Goal: Task Accomplishment & Management: Complete application form

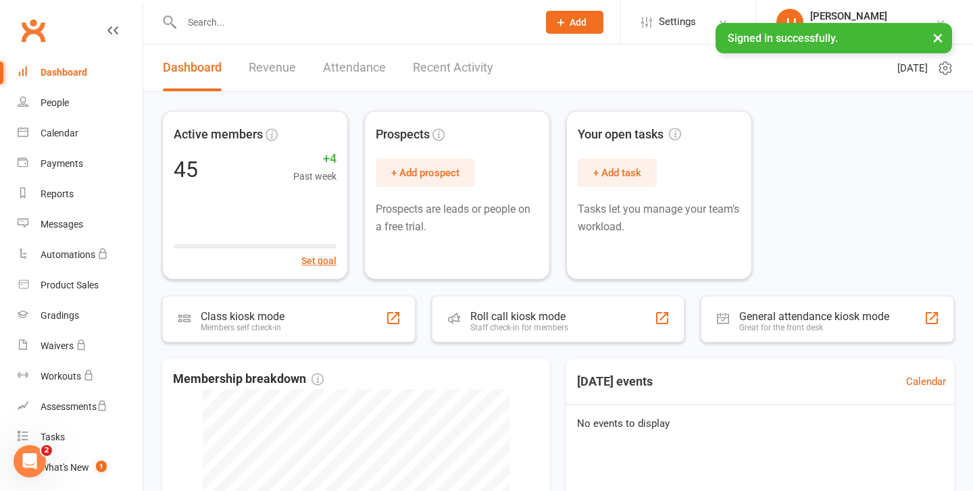
click at [263, 31] on input "text" at bounding box center [353, 22] width 351 height 19
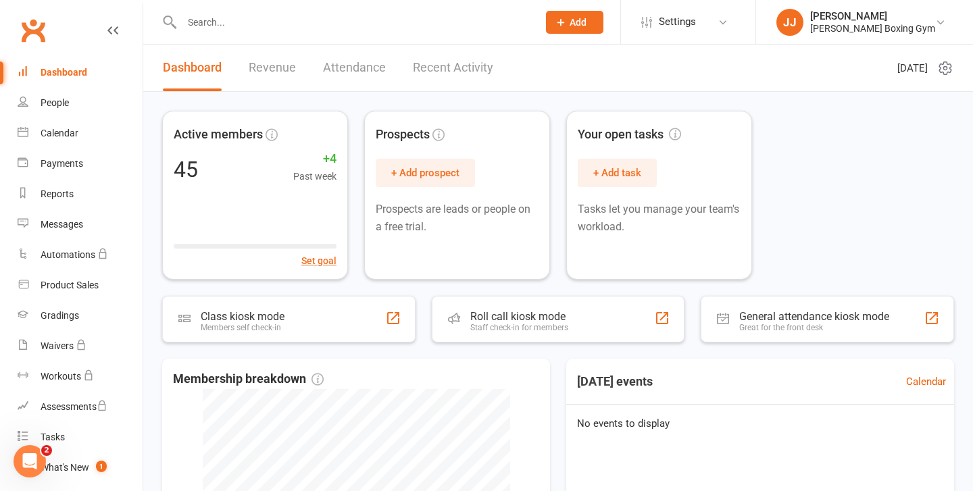
click at [256, 23] on input "text" at bounding box center [353, 22] width 351 height 19
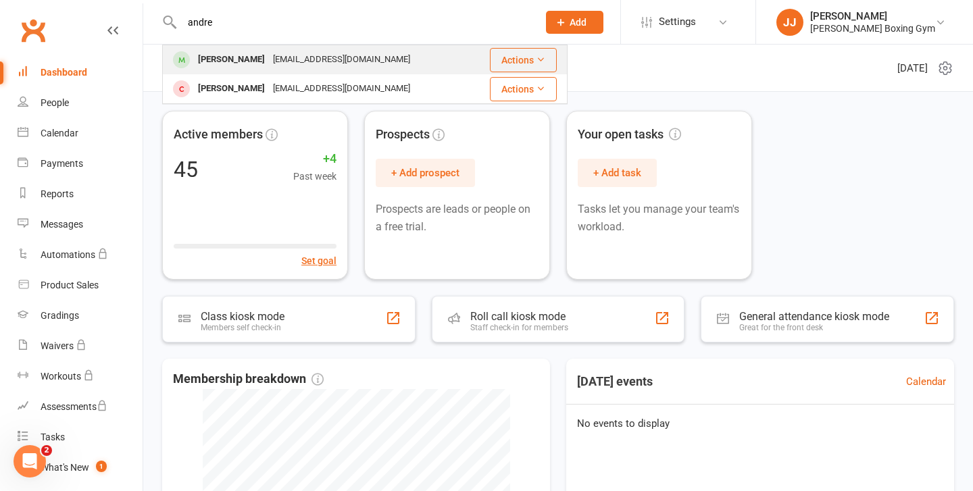
type input "andre"
click at [274, 55] on div "[EMAIL_ADDRESS][DOMAIN_NAME]" at bounding box center [341, 60] width 145 height 20
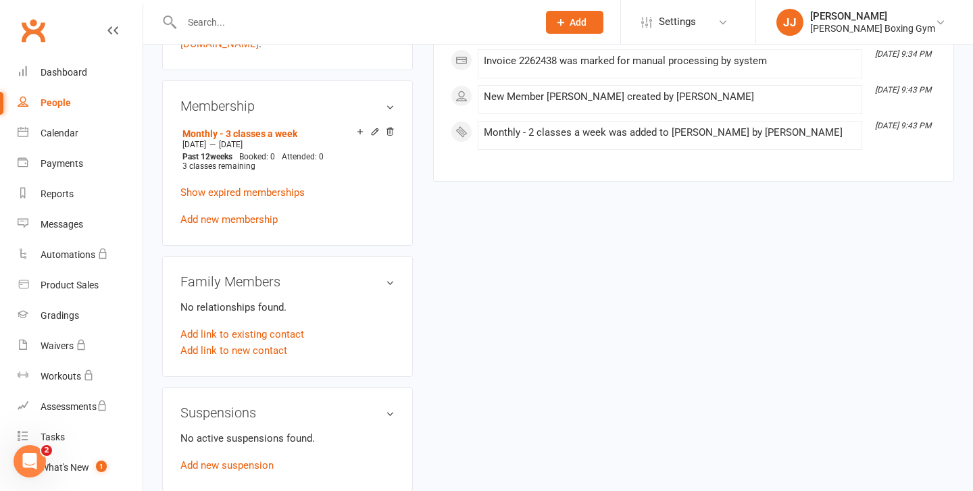
scroll to position [519, 0]
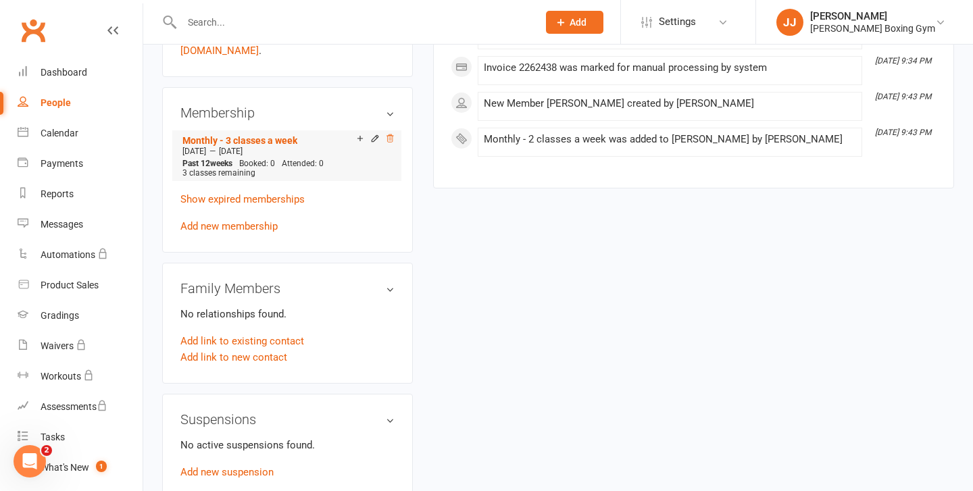
click at [390, 135] on icon at bounding box center [389, 138] width 9 height 9
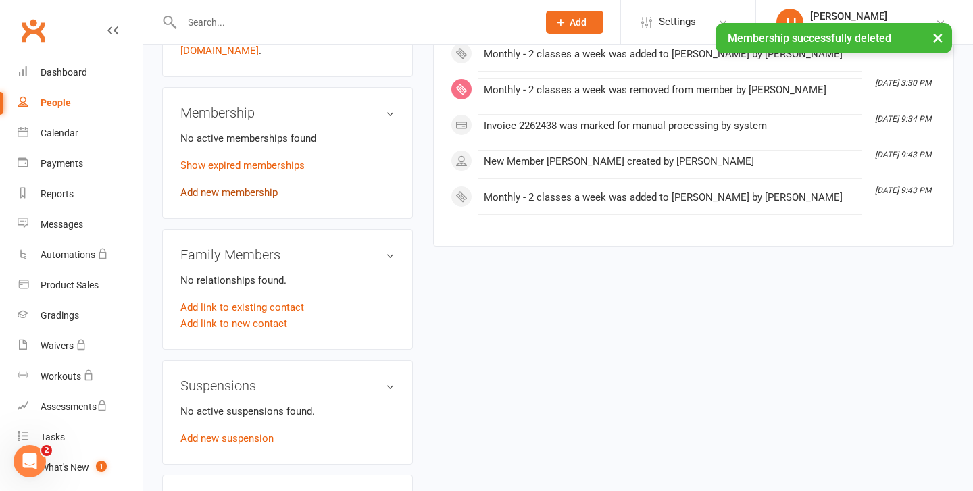
click at [243, 194] on link "Add new membership" at bounding box center [228, 193] width 97 height 12
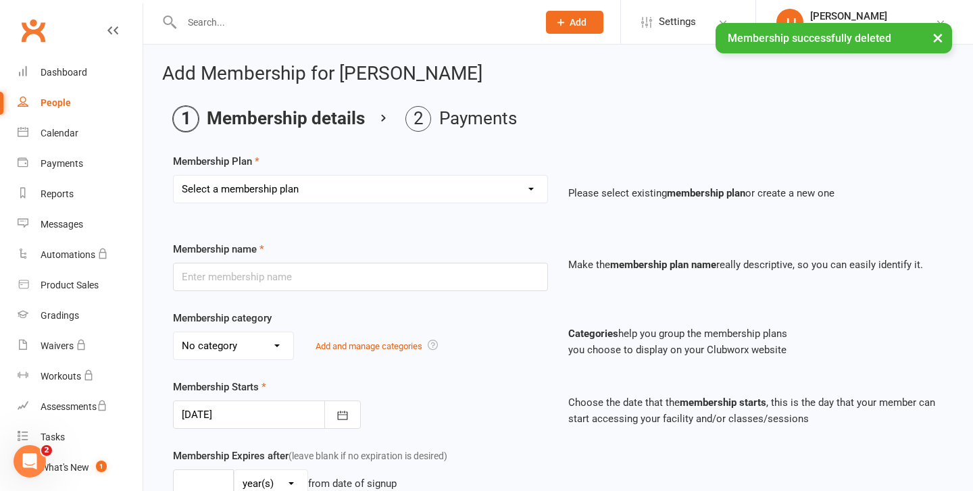
click at [370, 212] on div "Select a membership plan Create new Membership Plan Monthly - 1 class a week Mo…" at bounding box center [360, 198] width 395 height 47
click at [381, 201] on select "Select a membership plan Create new Membership Plan Monthly - 1 class a week Mo…" at bounding box center [361, 189] width 374 height 27
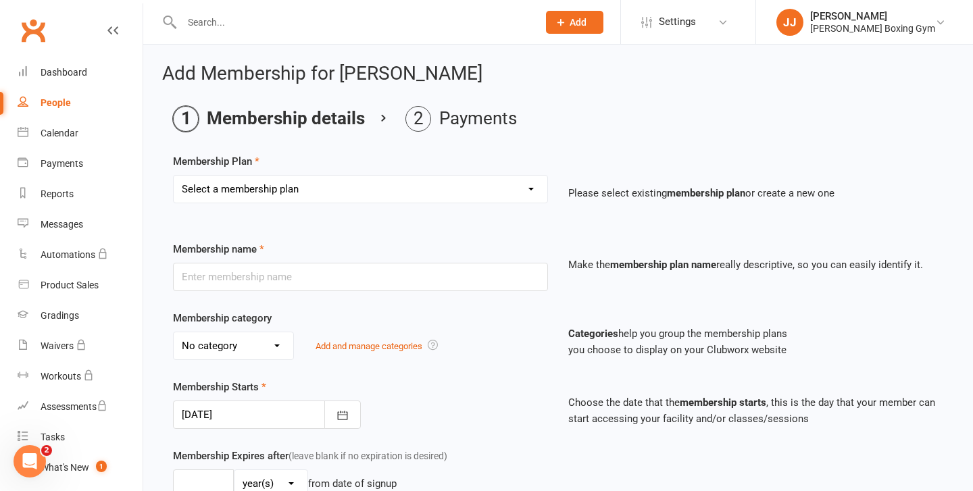
select select "3"
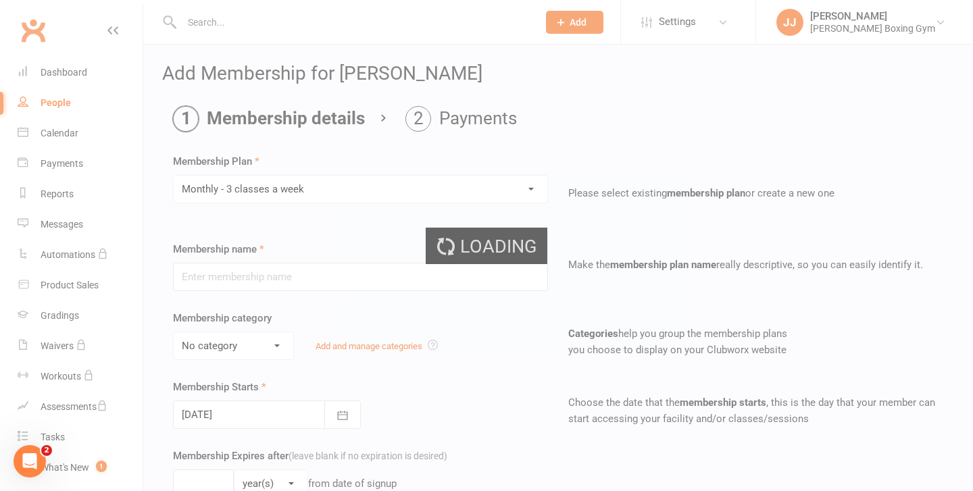
type input "Monthly - 3 classes a week"
select select "2"
type input "1"
select select "2"
type input "3"
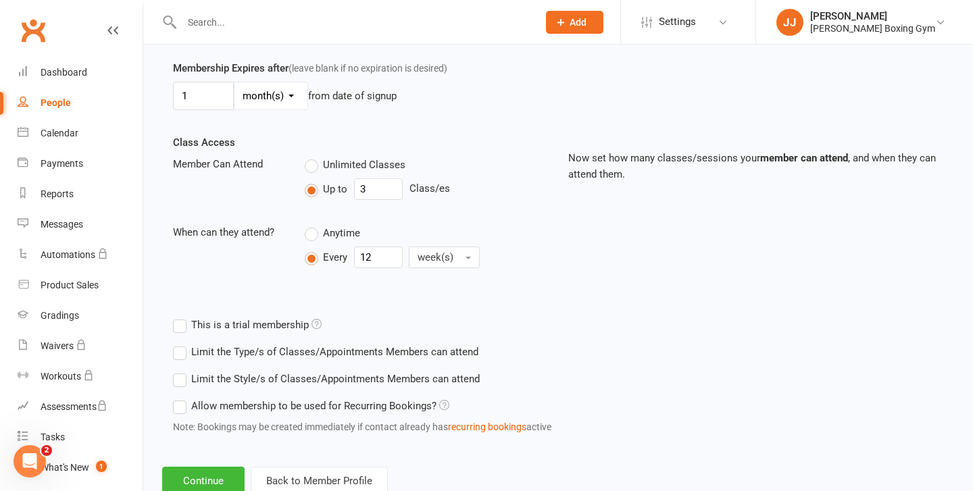
scroll to position [431, 0]
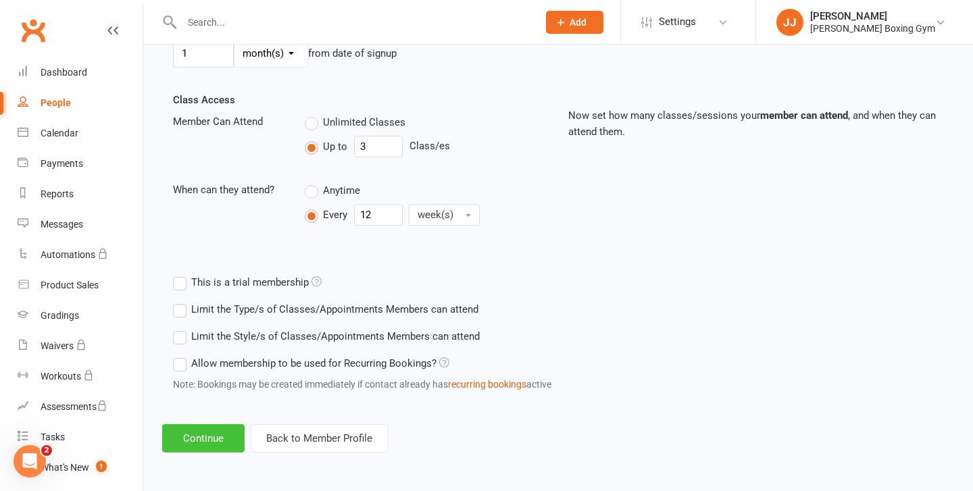
click at [211, 442] on button "Continue" at bounding box center [203, 439] width 82 height 28
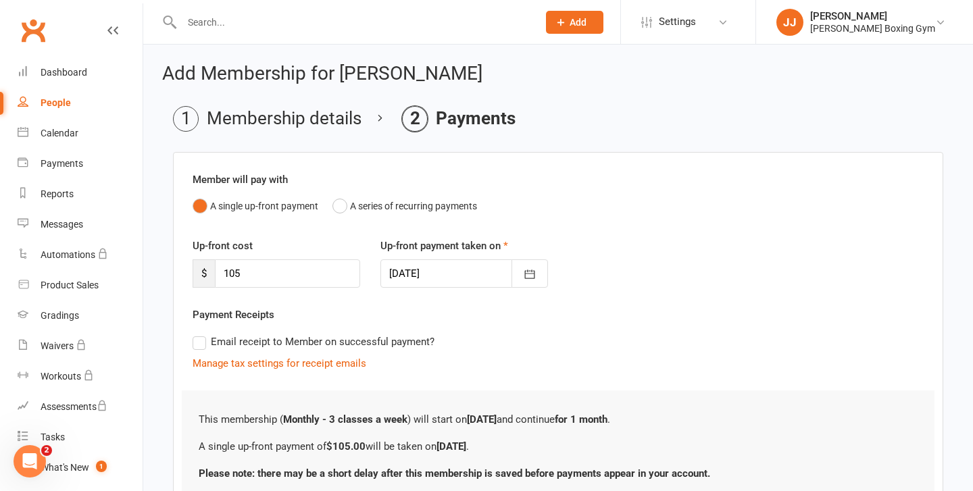
scroll to position [112, 0]
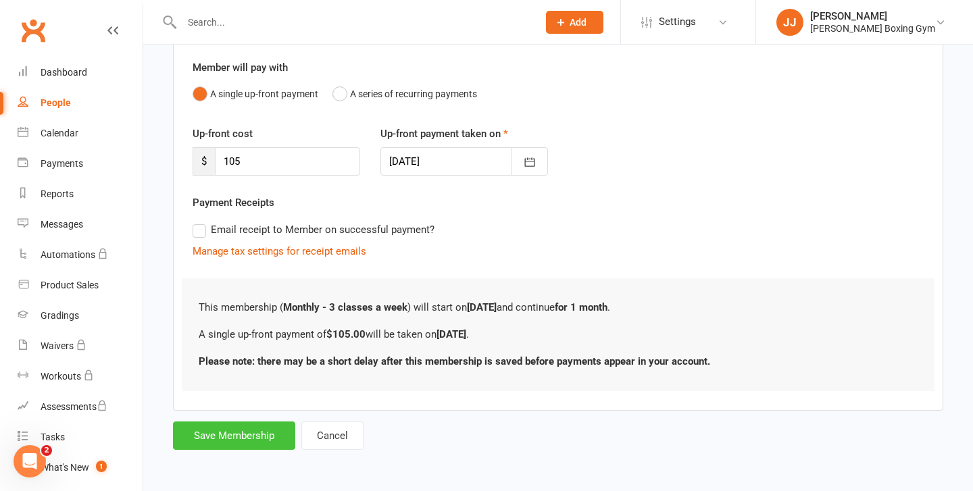
click at [216, 436] on button "Save Membership" at bounding box center [234, 436] width 122 height 28
